Goal: Task Accomplishment & Management: Manage account settings

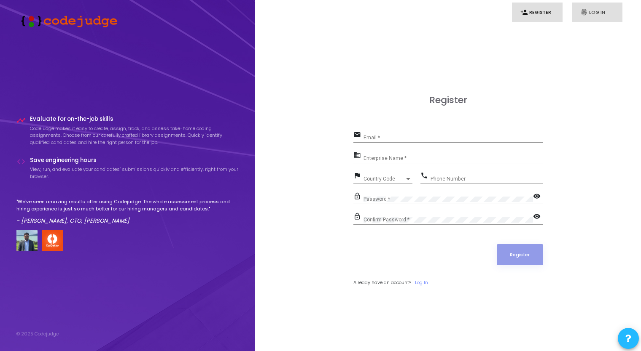
click at [603, 11] on link "fingerprint Log In" at bounding box center [596, 13] width 51 height 20
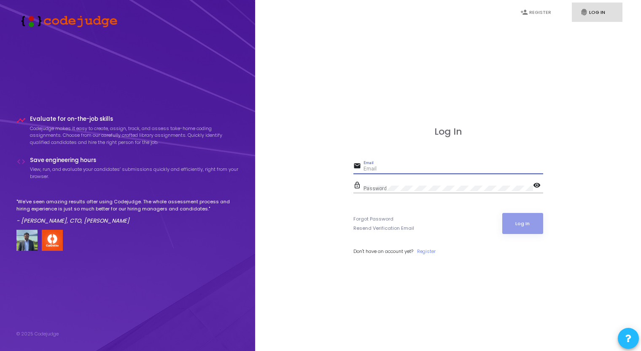
click at [386, 171] on input "Email" at bounding box center [453, 169] width 180 height 6
type input "[PERSON_NAME][EMAIL_ADDRESS][DOMAIN_NAME]"
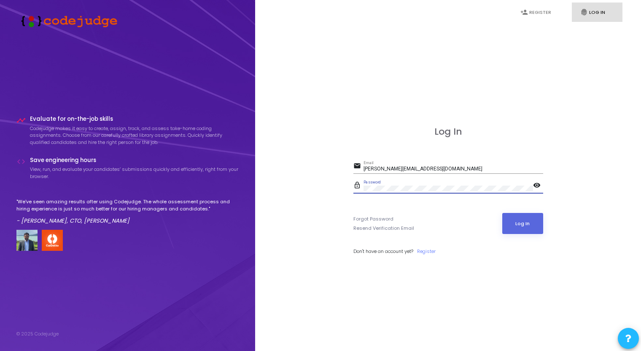
click at [502, 213] on button "Log In" at bounding box center [522, 223] width 41 height 21
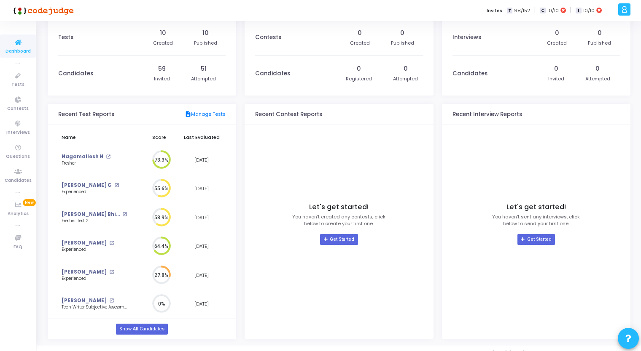
scroll to position [21, 0]
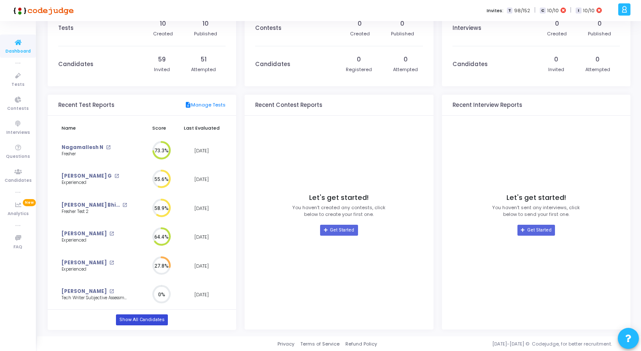
click at [123, 322] on link "Show All Candidates" at bounding box center [142, 320] width 52 height 11
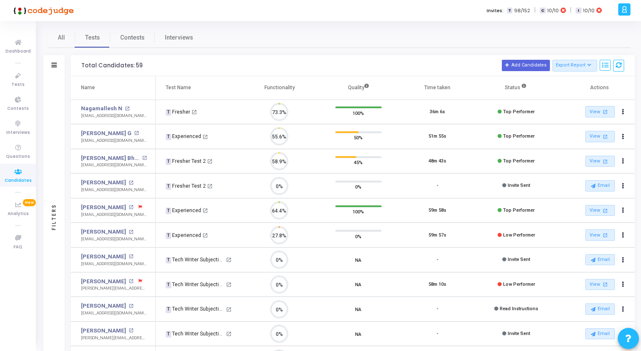
scroll to position [17, 21]
click at [110, 110] on link "Nagamallesh N" at bounding box center [101, 109] width 41 height 8
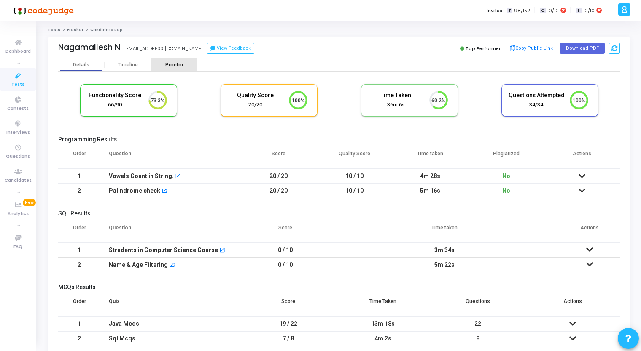
click at [182, 60] on div "Proctor" at bounding box center [174, 65] width 46 height 13
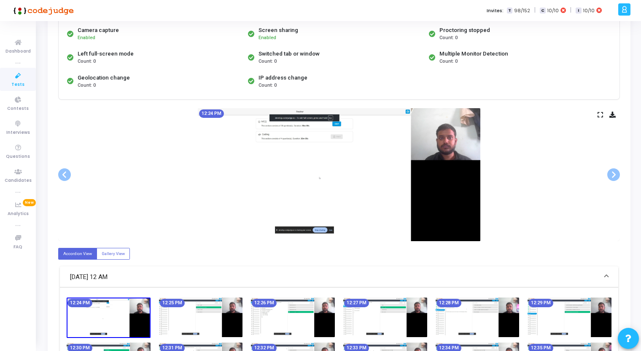
click at [442, 153] on img at bounding box center [339, 174] width 282 height 133
click at [600, 113] on icon at bounding box center [599, 115] width 5 height 5
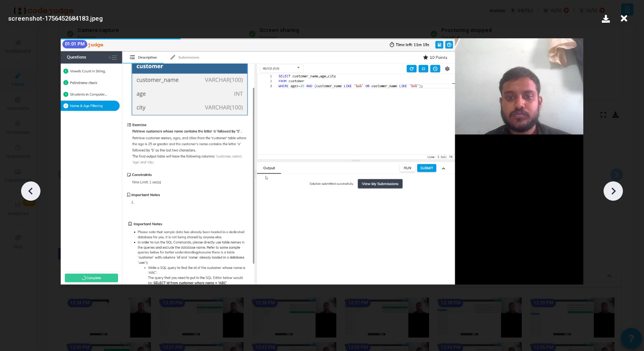
click at [625, 16] on icon at bounding box center [623, 19] width 13 height 16
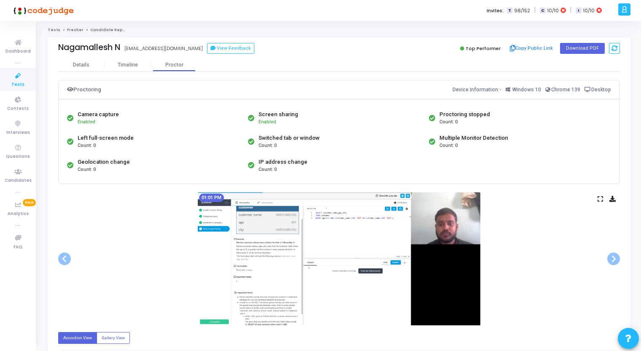
click at [70, 30] on link "Fresher" at bounding box center [75, 29] width 16 height 5
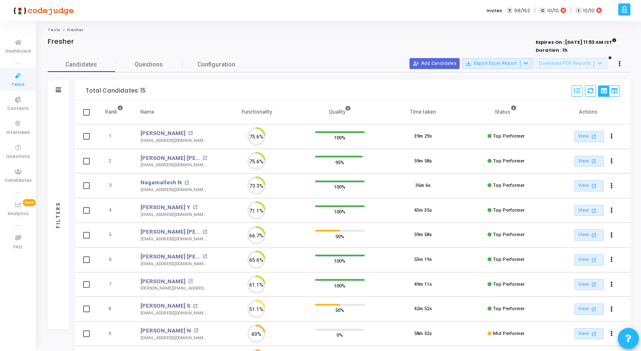
scroll to position [17, 21]
click at [147, 63] on span "Questions" at bounding box center [148, 64] width 67 height 9
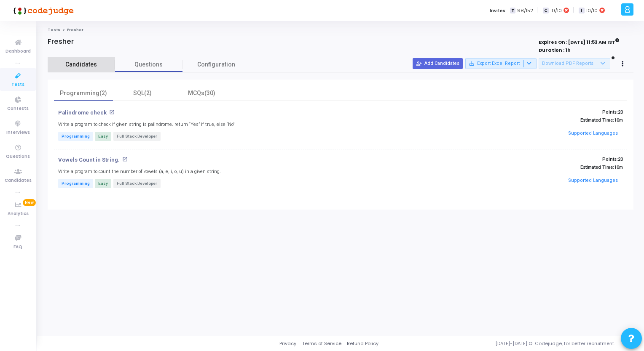
click at [73, 62] on span "Candidates" at bounding box center [81, 64] width 67 height 9
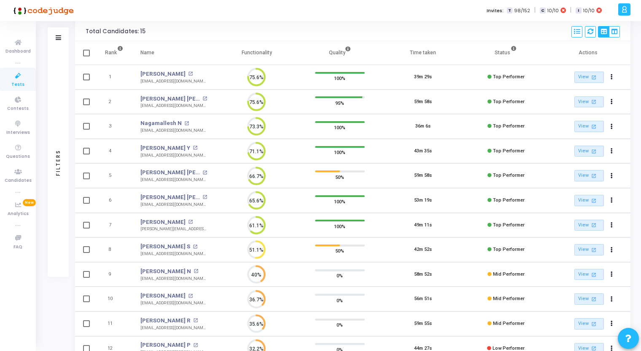
scroll to position [0, 0]
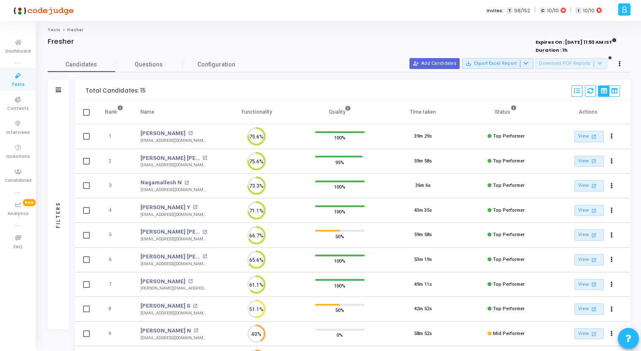
click at [355, 64] on div "Candidates Questions Configuration" at bounding box center [339, 64] width 582 height 15
